Goal: Task Accomplishment & Management: Use online tool/utility

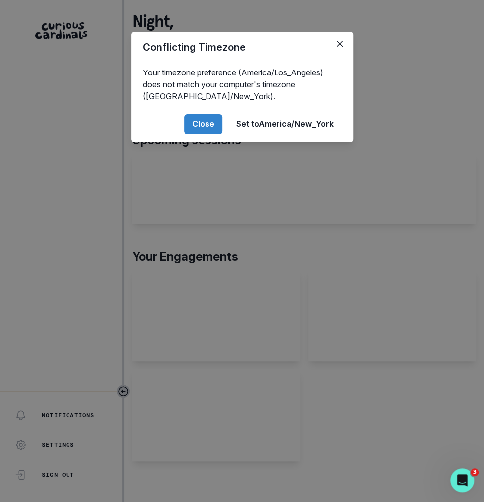
click at [212, 328] on div "Conflicting Timezone Your timezone preference (America/Los_Angeles) does not ma…" at bounding box center [242, 251] width 484 height 502
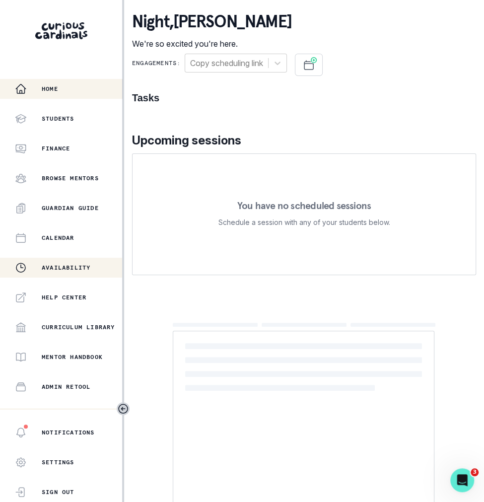
scroll to position [107, 0]
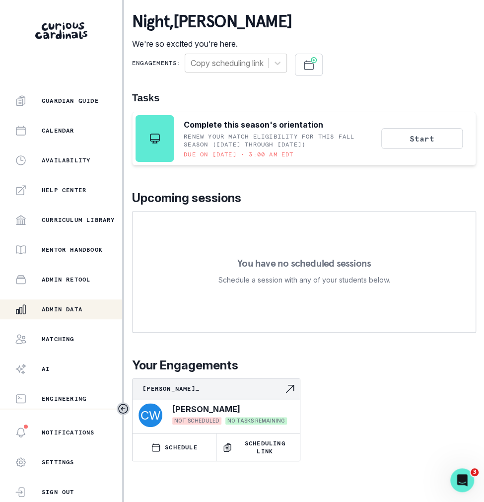
click at [71, 313] on p "Admin Data" at bounding box center [62, 309] width 41 height 8
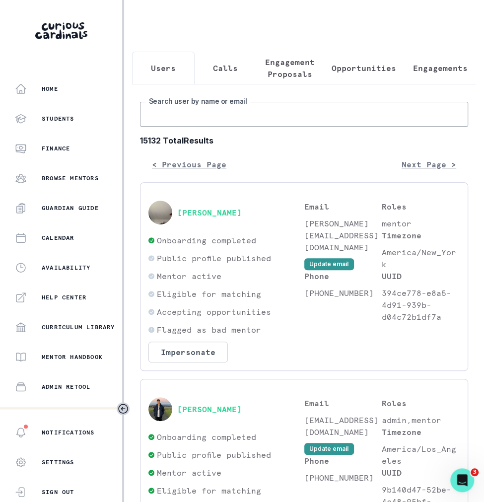
click at [268, 119] on input "Search user by name or email" at bounding box center [304, 114] width 328 height 25
type input "[PERSON_NAME]"
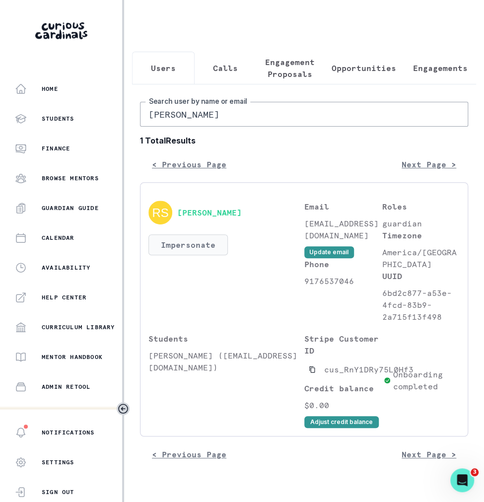
click at [206, 237] on button "Impersonate" at bounding box center [187, 244] width 79 height 21
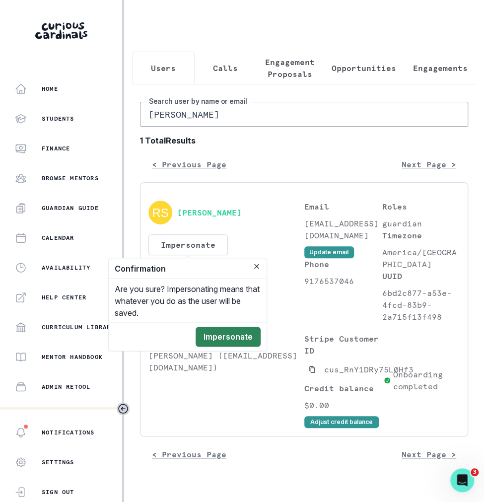
click at [229, 343] on button "Impersonate" at bounding box center [228, 337] width 65 height 20
